Goal: Task Accomplishment & Management: Manage account settings

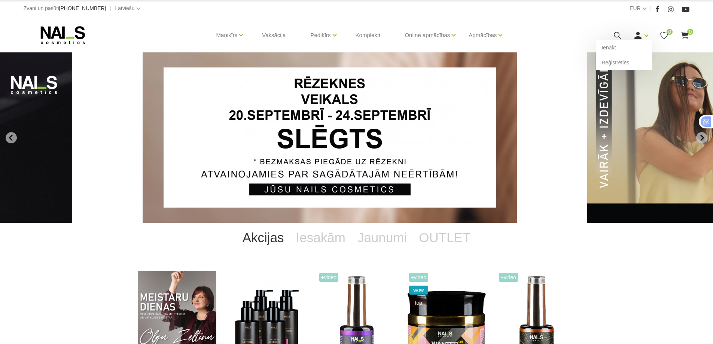
click at [639, 40] on link "Ienākt" at bounding box center [624, 47] width 56 height 15
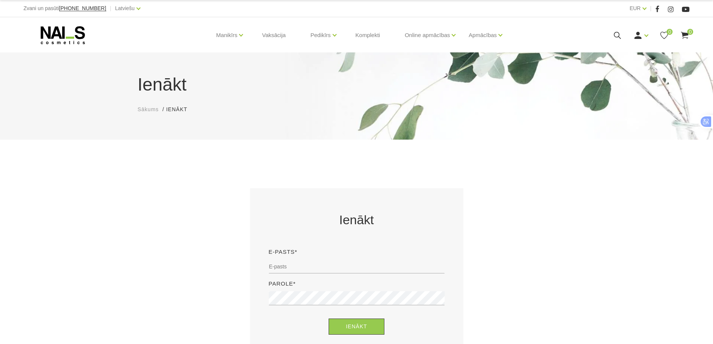
click at [620, 47] on link "Ienākt" at bounding box center [624, 47] width 56 height 15
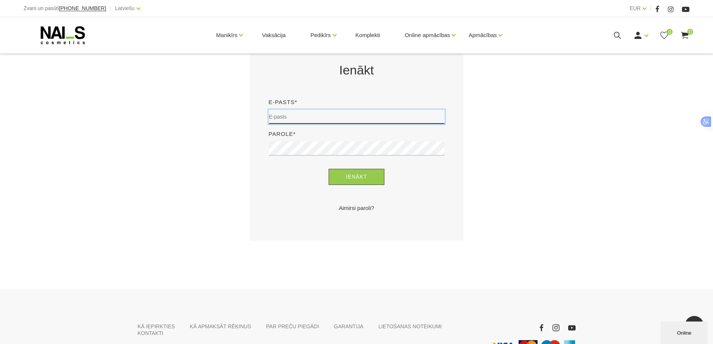
click at [327, 115] on input "email" at bounding box center [357, 117] width 176 height 14
click at [332, 116] on input "o.xumpoba@gmail.com" at bounding box center [357, 117] width 176 height 14
type input "olga.hitrova@inbox.lv"
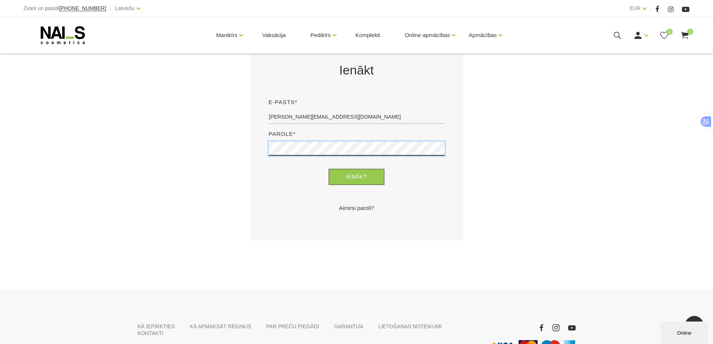
click at [329, 169] on button "Ienākt" at bounding box center [357, 177] width 56 height 16
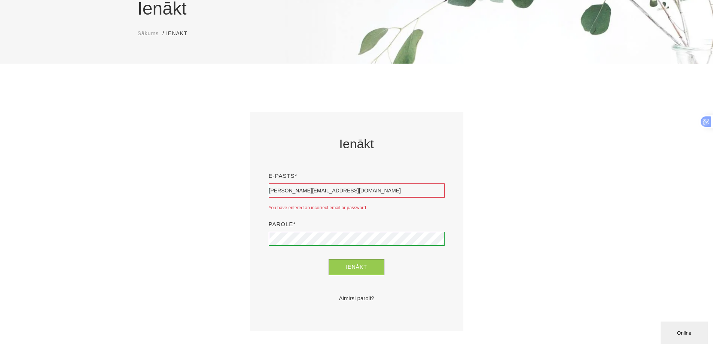
scroll to position [150, 0]
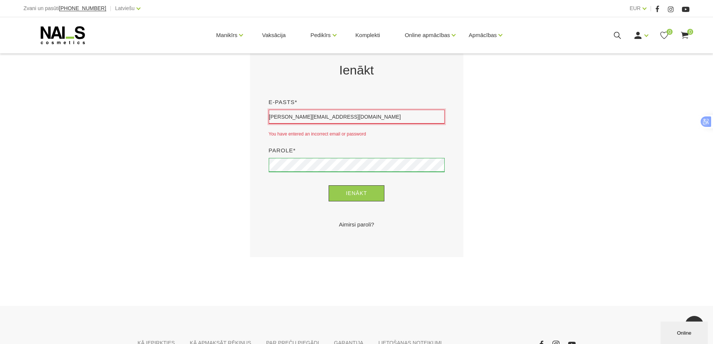
click at [321, 117] on input "olga.hitrova@inbox.lv" at bounding box center [357, 117] width 176 height 14
click at [435, 142] on div "E-pasts* olga.hitrova@inbox.lv You have entered an incorrect email or password" at bounding box center [356, 122] width 187 height 48
click at [324, 117] on input "olga.hitrova@inbox.lv" at bounding box center [357, 117] width 176 height 14
type input "o"
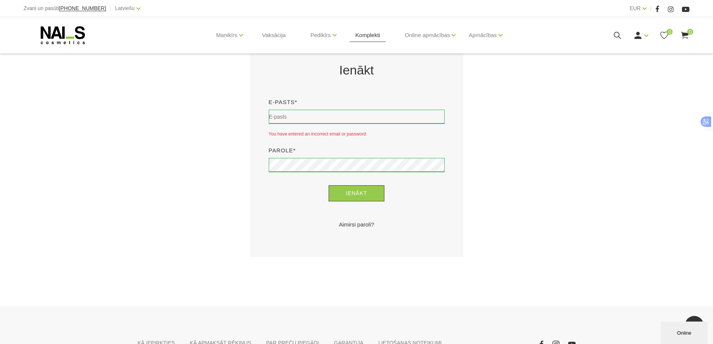
click at [371, 41] on link "Komplekti" at bounding box center [368, 35] width 37 height 36
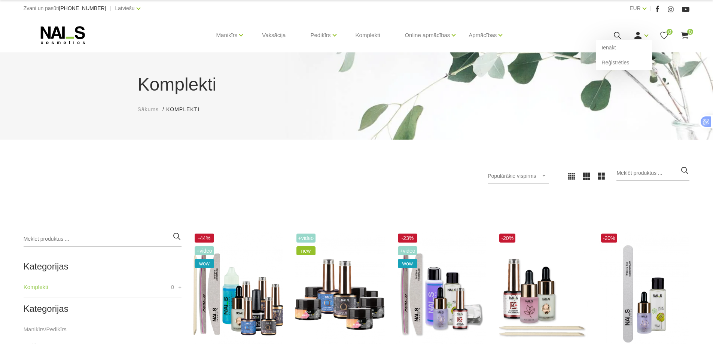
click at [643, 37] on icon at bounding box center [638, 35] width 9 height 9
click at [615, 50] on link "Ienākt" at bounding box center [624, 47] width 56 height 15
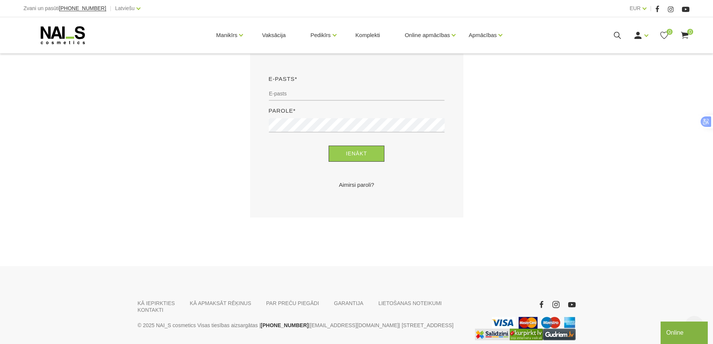
scroll to position [187, 0]
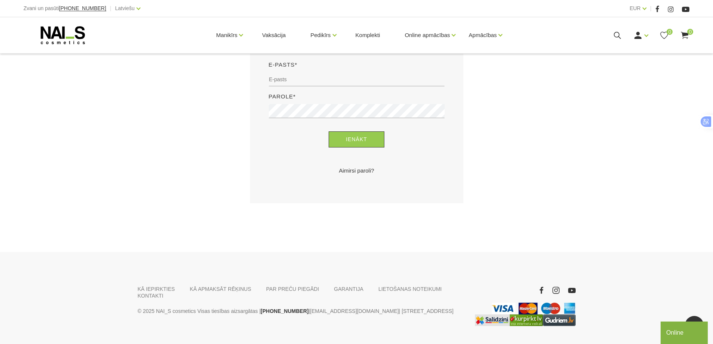
click at [365, 172] on link "Aimirsi paroli?" at bounding box center [357, 170] width 176 height 9
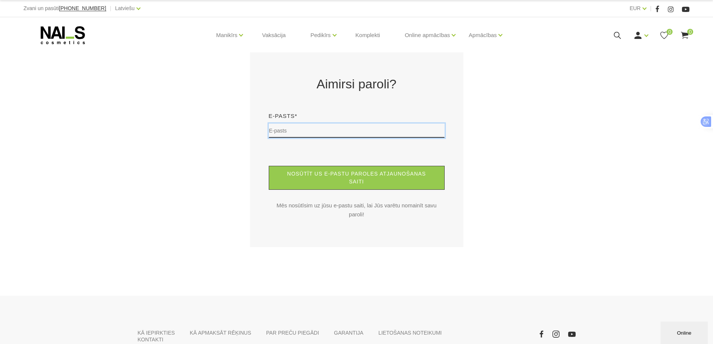
click at [297, 129] on input "text" at bounding box center [357, 131] width 176 height 14
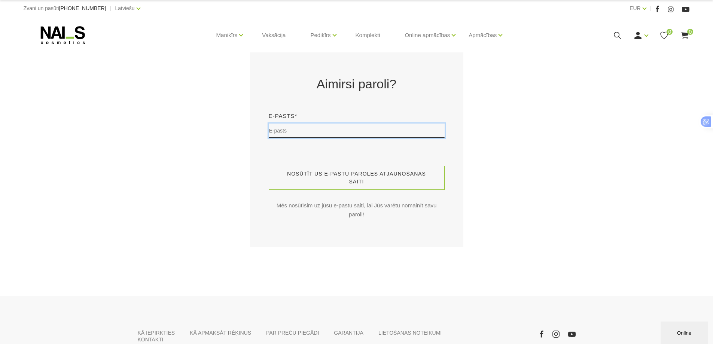
type input "olga.hitrova@inbox.lv"
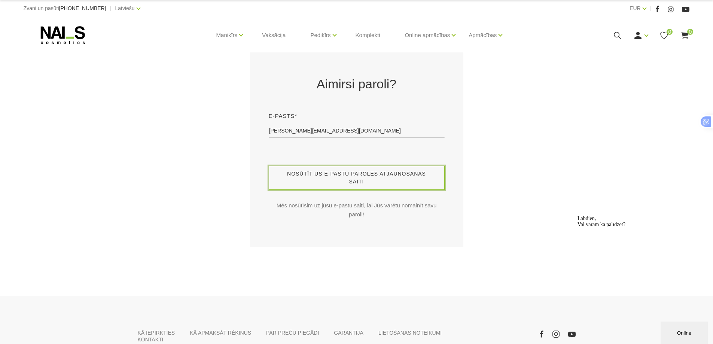
click at [333, 174] on button "Nosūtīt us e-pastu paroles atjaunošanas saiti" at bounding box center [357, 178] width 176 height 24
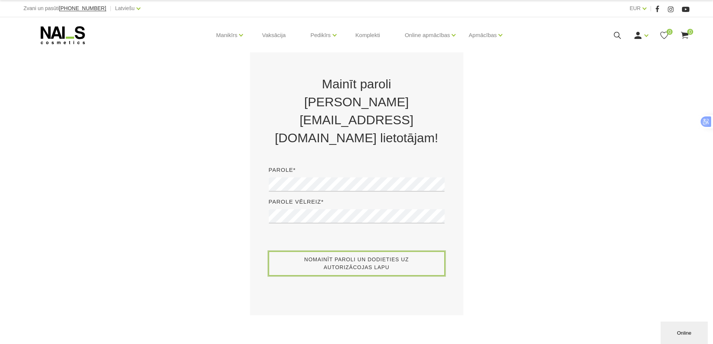
click at [352, 252] on button "Nomainīt paroli un dodieties uz autorizācojas lapu" at bounding box center [357, 264] width 176 height 24
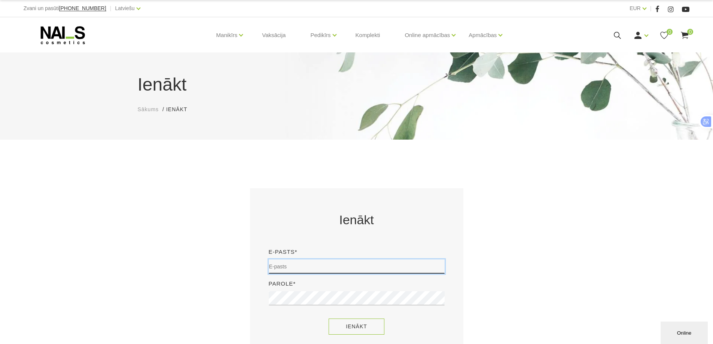
type input "[PERSON_NAME][EMAIL_ADDRESS][DOMAIN_NAME]"
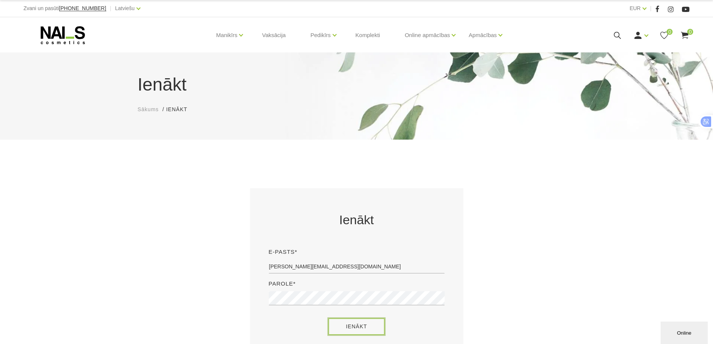
click at [354, 328] on button "Ienākt" at bounding box center [357, 327] width 56 height 16
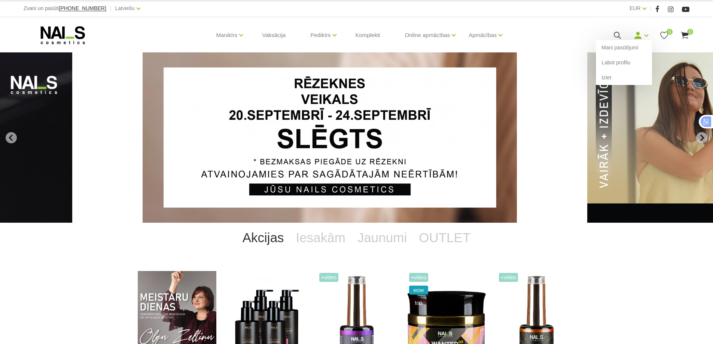
click at [638, 34] on use at bounding box center [638, 35] width 7 height 7
click at [629, 49] on link "Mani pasūtījumi" at bounding box center [624, 47] width 56 height 15
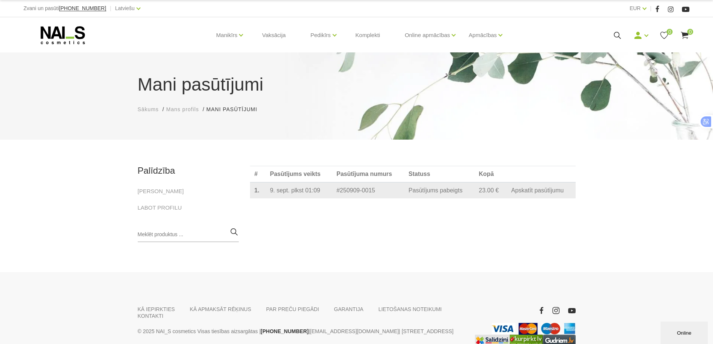
drag, startPoint x: 444, startPoint y: 196, endPoint x: 440, endPoint y: 192, distance: 6.1
click at [443, 195] on td "Pasūtījums pabeigts" at bounding box center [439, 190] width 70 height 16
drag, startPoint x: 376, startPoint y: 192, endPoint x: 332, endPoint y: 186, distance: 44.6
click at [332, 186] on td "#250909-0015" at bounding box center [368, 190] width 72 height 16
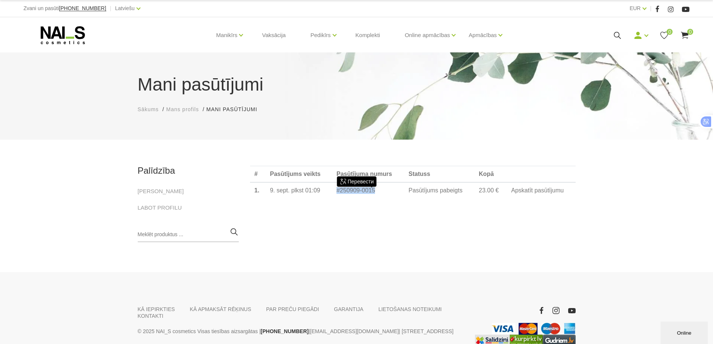
copy td "#250909-0015"
click at [369, 38] on link "Komplekti" at bounding box center [368, 35] width 37 height 36
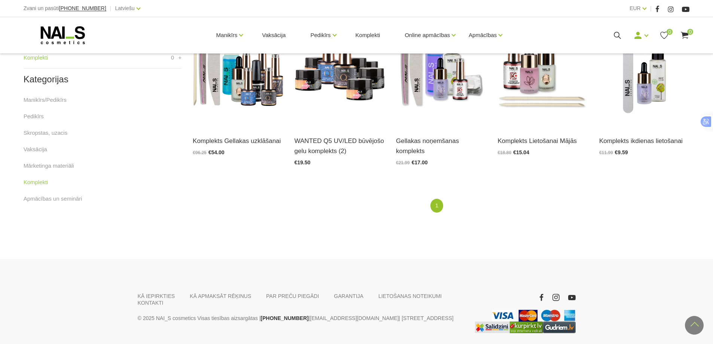
scroll to position [256, 0]
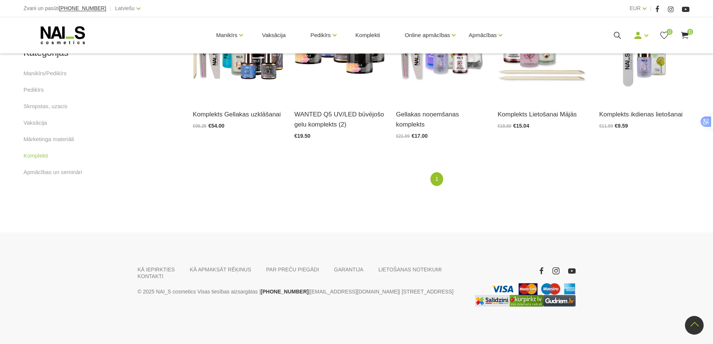
drag, startPoint x: 359, startPoint y: 284, endPoint x: 421, endPoint y: 288, distance: 62.3
click at [421, 288] on p "© 2025 NAI_S cosmetics Visas tiesības aizsargātas | +37120446646 | veikals@nais…" at bounding box center [301, 291] width 326 height 9
copy p "E.Birznieka Upīša 20a, Rīga,"
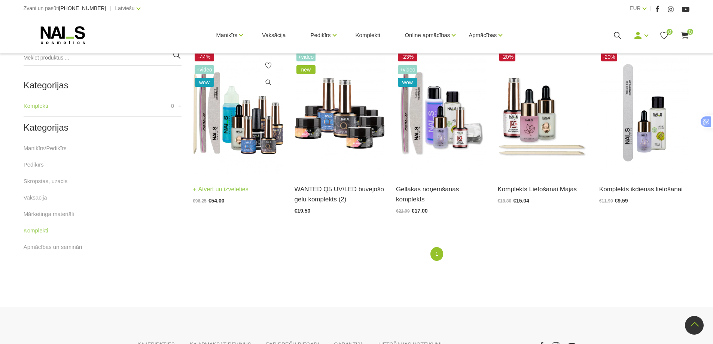
click at [268, 109] on img at bounding box center [238, 113] width 90 height 124
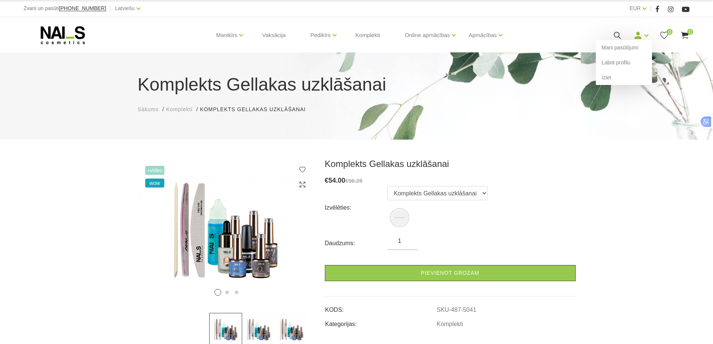
click at [634, 39] on icon at bounding box center [638, 35] width 9 height 9
click at [639, 37] on use at bounding box center [638, 35] width 7 height 7
click at [628, 64] on link "Labot profilu" at bounding box center [624, 62] width 56 height 15
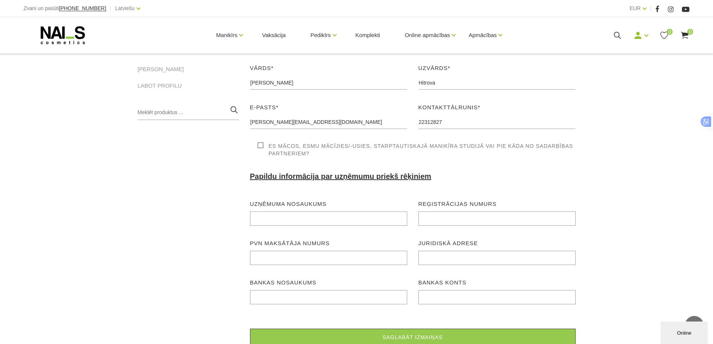
scroll to position [112, 0]
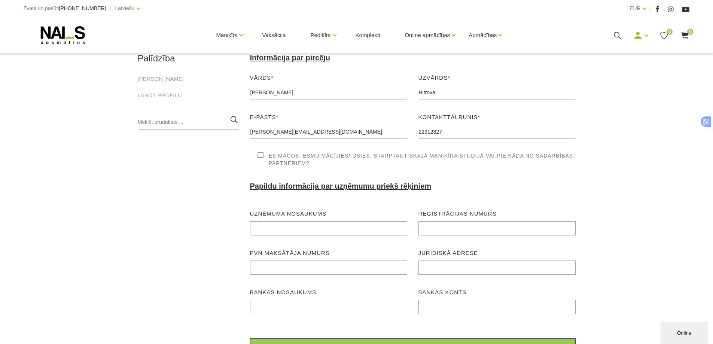
click at [261, 155] on label "Es mācos, esmu mācījies/-usies, Starptautiskajā Manikīra studijā vai pie kāda n…" at bounding box center [417, 159] width 318 height 15
click at [0, 0] on input "Es mācos, esmu mācījies/-usies, Starptautiskajā Manikīra studijā vai pie kāda n…" at bounding box center [0, 0] width 0 height 0
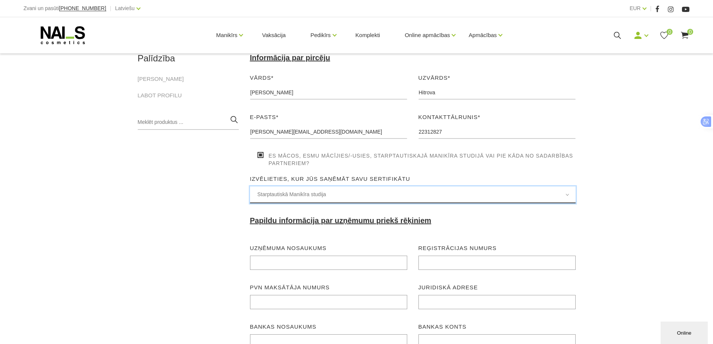
click at [295, 196] on span "Starptautiskā Manikīra studija" at bounding box center [413, 194] width 311 height 9
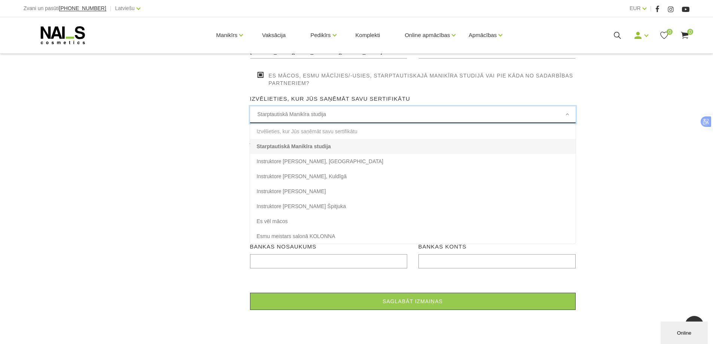
scroll to position [187, 0]
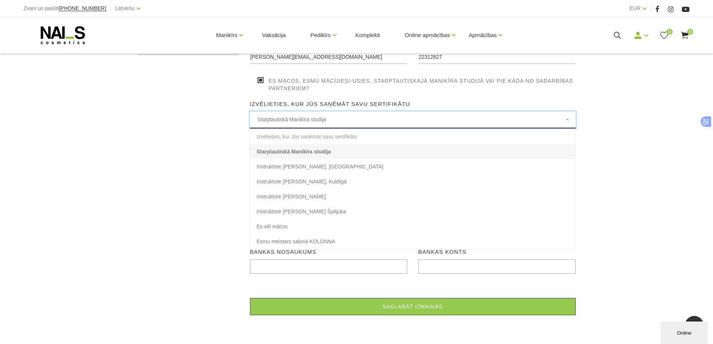
click at [317, 118] on span "Starptautiskā Manikīra studija" at bounding box center [413, 119] width 311 height 9
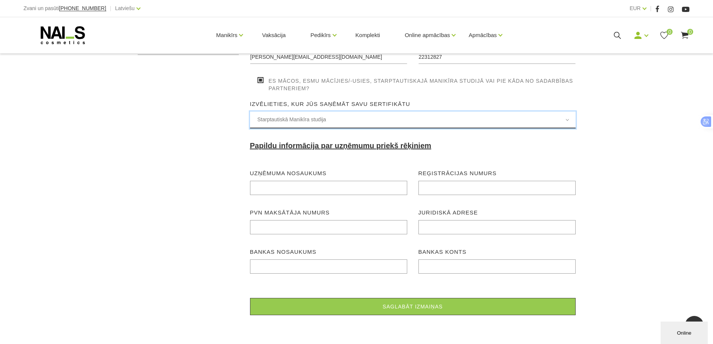
click at [317, 118] on span "Starptautiskā Manikīra studija" at bounding box center [413, 119] width 311 height 9
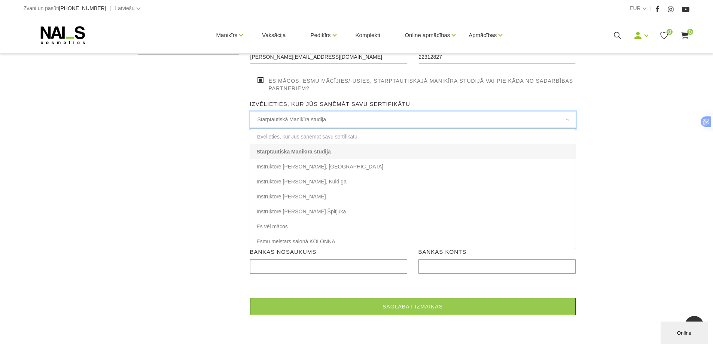
click at [312, 115] on span "Starptautiskā Manikīra studija" at bounding box center [413, 119] width 311 height 9
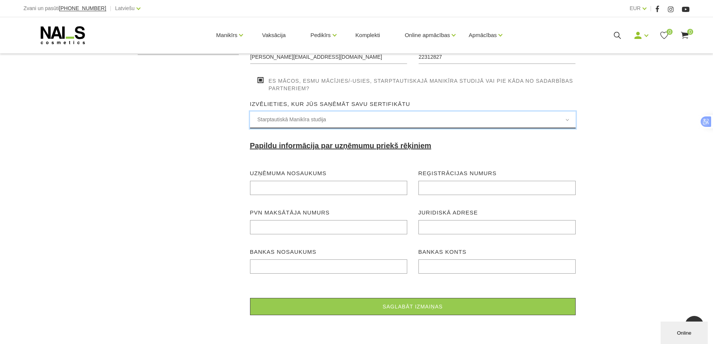
click at [317, 118] on span "Starptautiskā Manikīra studija" at bounding box center [413, 119] width 311 height 9
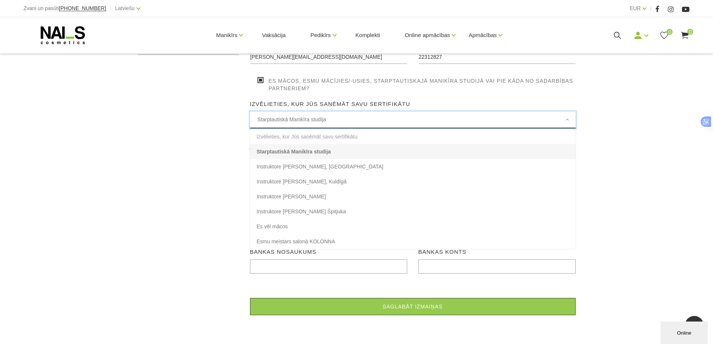
click at [332, 119] on span "Starptautiskā Manikīra studija" at bounding box center [413, 119] width 311 height 9
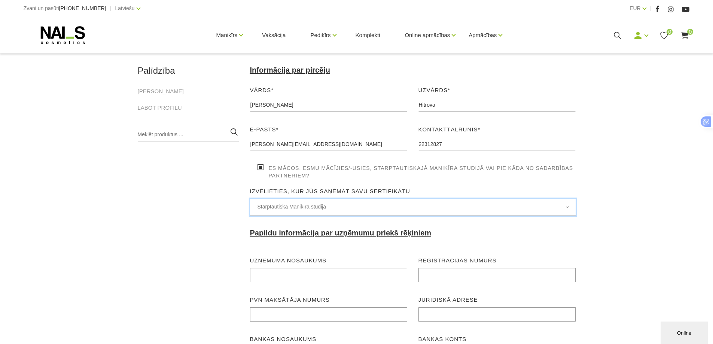
scroll to position [150, 0]
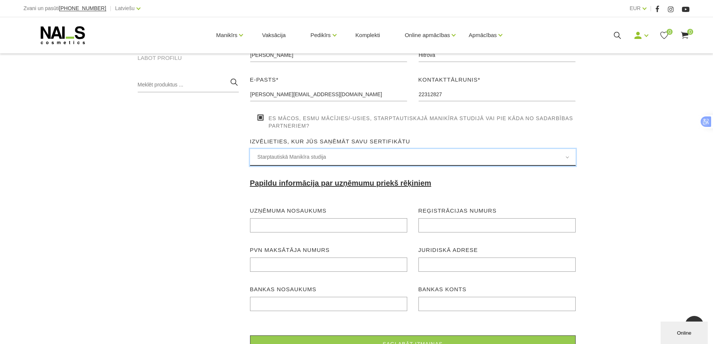
click at [348, 161] on span "Starptautiskā Manikīra studija" at bounding box center [413, 157] width 311 height 9
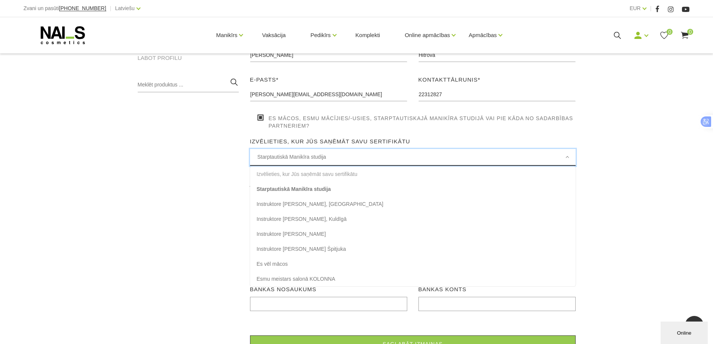
click at [332, 176] on li "Izvēlieties, kur Jūs saņēmāt savu sertifikātu" at bounding box center [413, 174] width 326 height 15
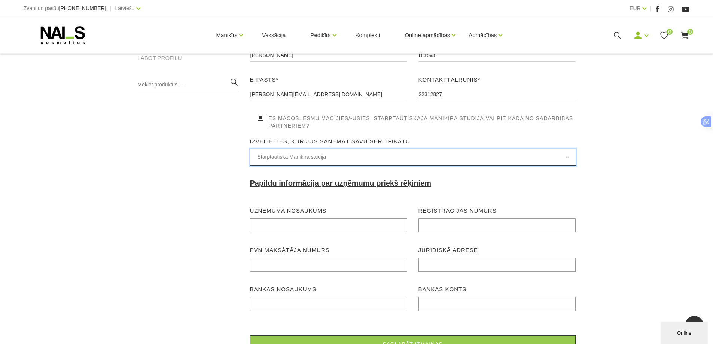
click at [330, 159] on span "Starptautiskā Manikīra studija" at bounding box center [413, 157] width 311 height 9
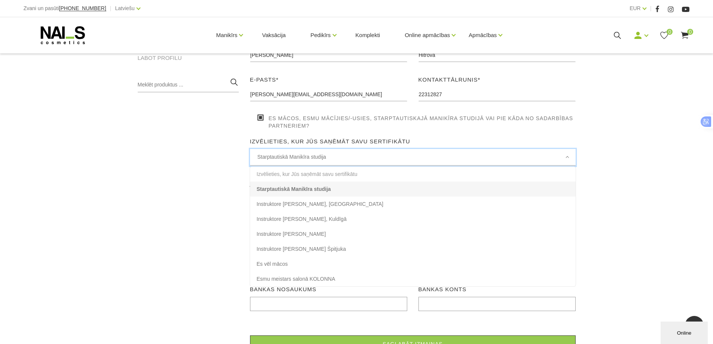
drag, startPoint x: 323, startPoint y: 193, endPoint x: 320, endPoint y: 188, distance: 5.7
click at [320, 189] on li "Starptautiskā Manikīra studija" at bounding box center [413, 189] width 326 height 15
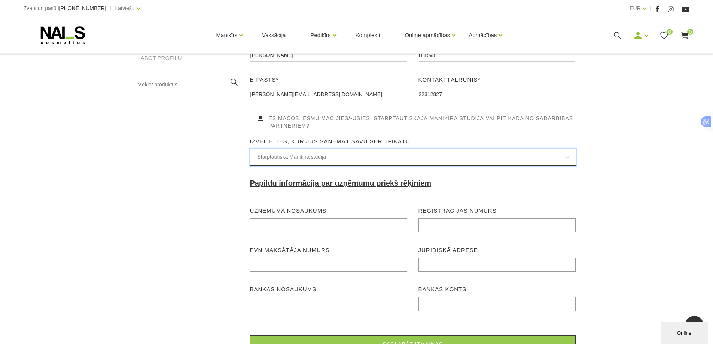
click at [338, 157] on span "Starptautiskā Manikīra studija" at bounding box center [413, 157] width 311 height 9
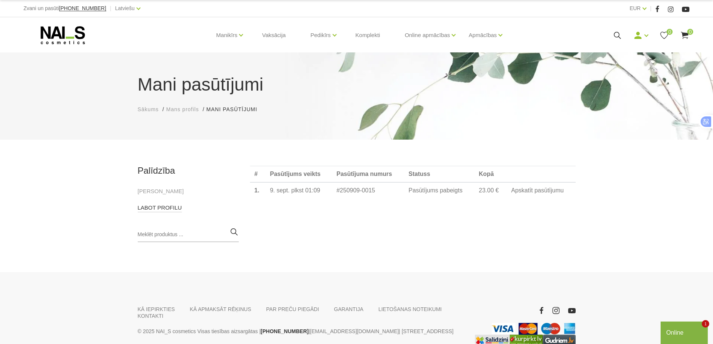
click at [156, 207] on link "LABOT PROFILU" at bounding box center [160, 207] width 44 height 9
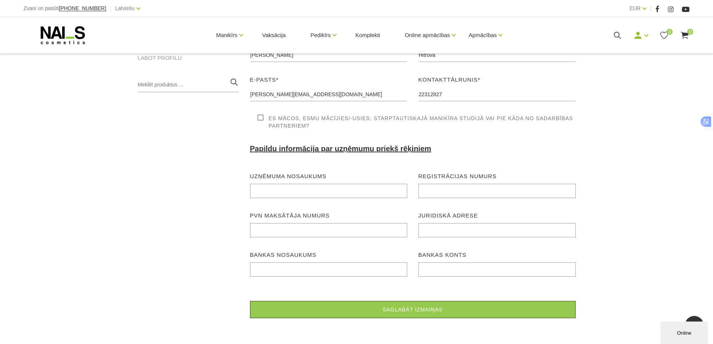
click at [260, 118] on label "Es mācos, esmu mācījies/-usies, Starptautiskajā Manikīra studijā vai pie kāda n…" at bounding box center [417, 122] width 318 height 15
click at [0, 0] on input "Es mācos, esmu mācījies/-usies, Starptautiskajā Manikīra studijā vai pie kāda n…" at bounding box center [0, 0] width 0 height 0
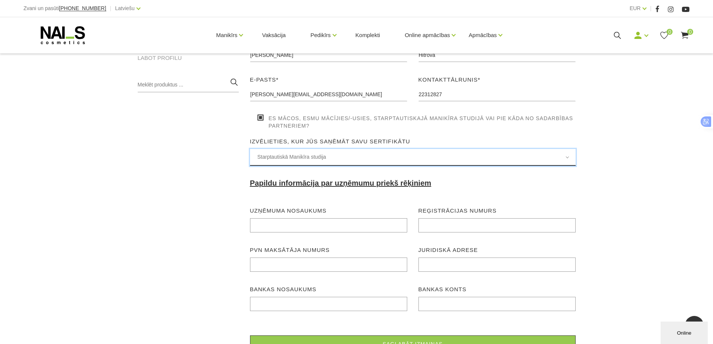
click at [280, 158] on span "Starptautiskā Manikīra studija" at bounding box center [413, 157] width 311 height 9
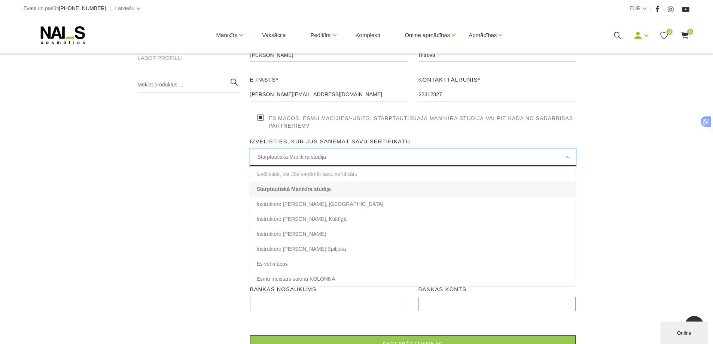
click at [279, 190] on li "Starptautiskā Manikīra studija" at bounding box center [413, 189] width 326 height 15
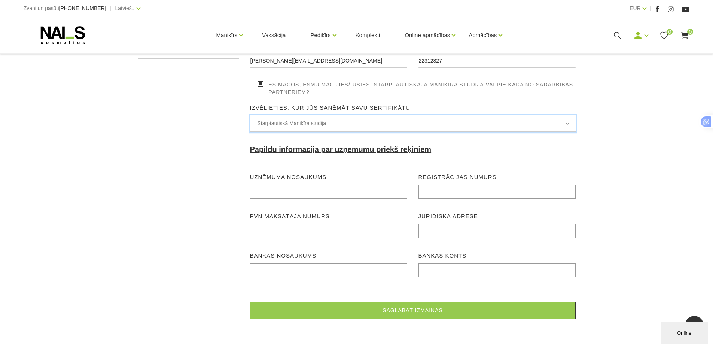
scroll to position [307, 0]
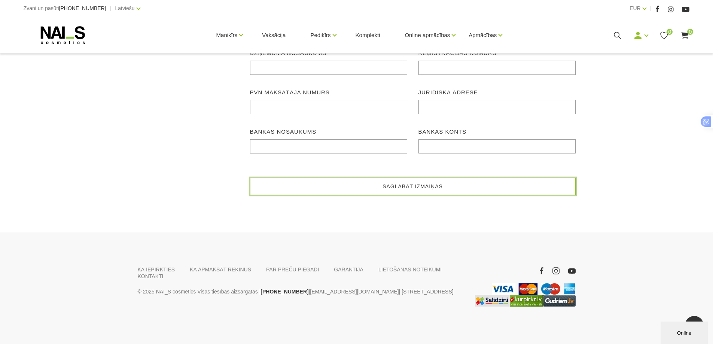
click at [403, 185] on button "Saglabāt izmaiņas" at bounding box center [413, 186] width 326 height 17
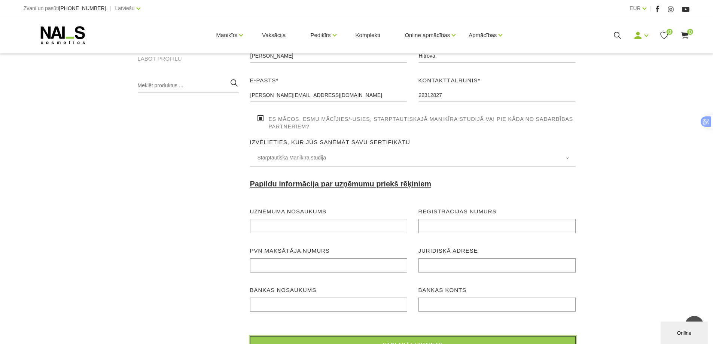
scroll to position [120, 0]
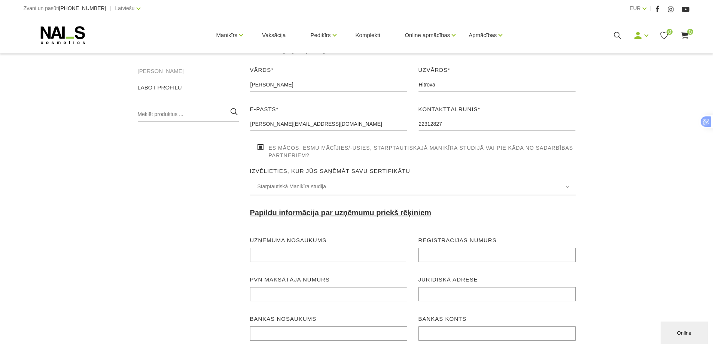
click at [164, 89] on link "LABOT PROFILU" at bounding box center [160, 87] width 44 height 9
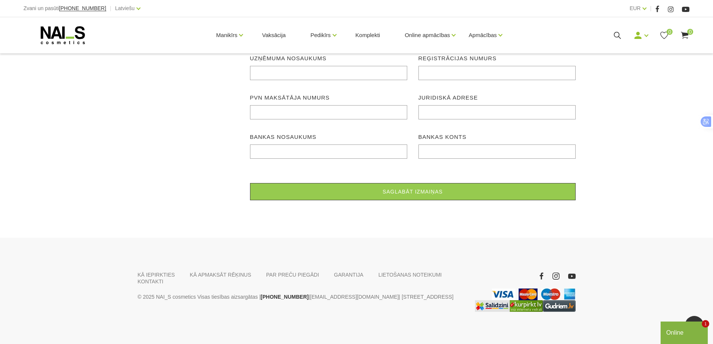
scroll to position [307, 0]
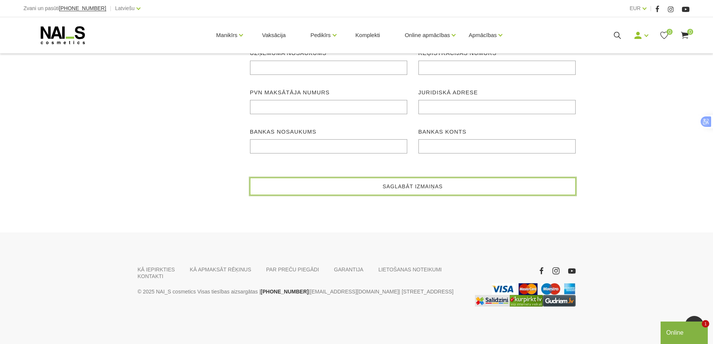
click at [432, 188] on button "Saglabāt izmaiņas" at bounding box center [413, 186] width 326 height 17
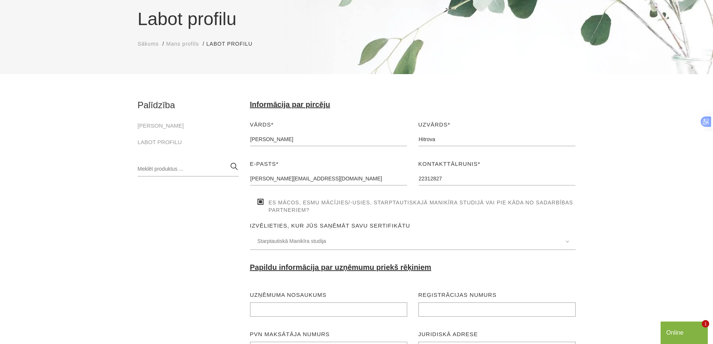
scroll to position [0, 0]
